Goal: Find specific fact: Find contact information

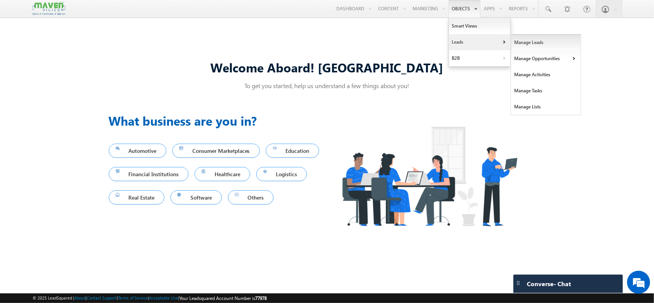
click at [515, 44] on link "Manage Leads" at bounding box center [546, 42] width 70 height 16
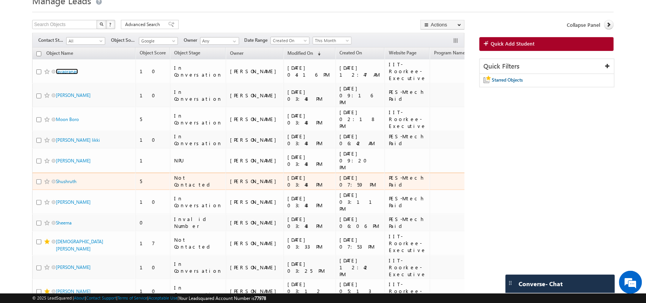
scroll to position [33, 0]
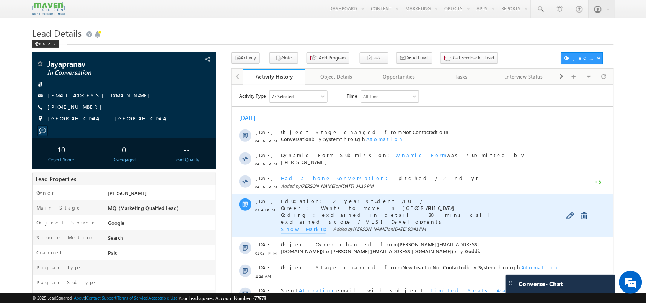
click at [307, 226] on span "Show Markup" at bounding box center [303, 229] width 45 height 8
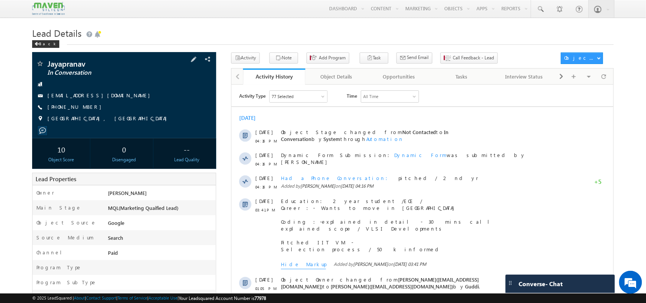
click at [74, 108] on span "[PHONE_NUMBER]" at bounding box center [76, 107] width 58 height 8
click at [64, 106] on span "[PHONE_NUMBER]" at bounding box center [76, 107] width 58 height 8
copy span "9440040642"
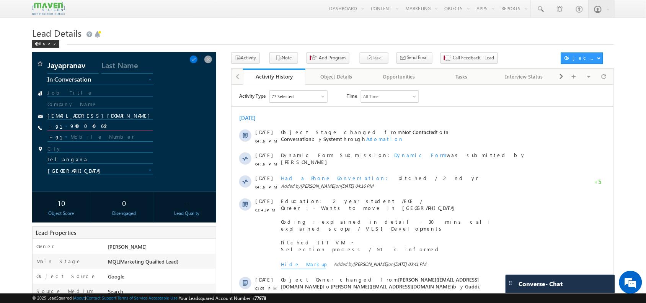
click at [89, 129] on input "9440040642" at bounding box center [99, 126] width 105 height 9
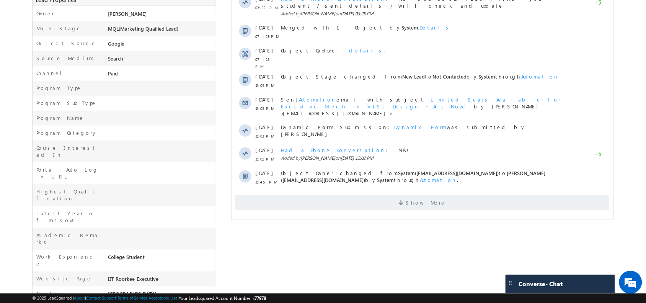
scroll to position [206, 0]
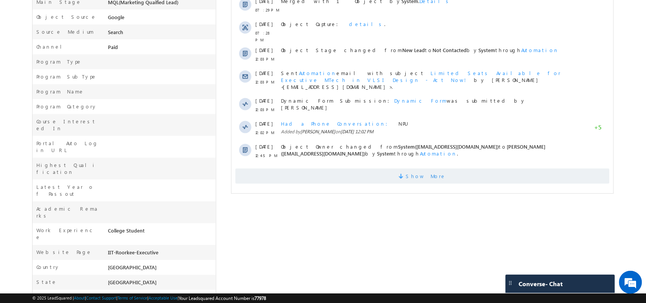
click at [405, 169] on span "Show More" at bounding box center [422, 176] width 375 height 15
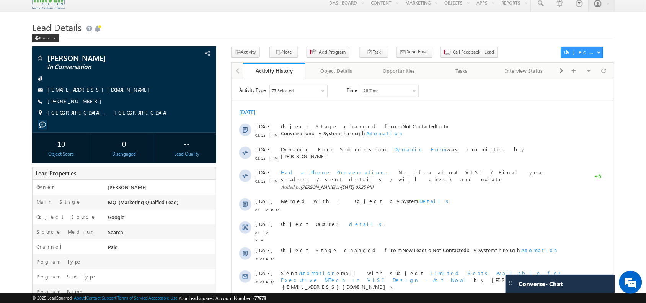
scroll to position [0, 0]
